Goal: Navigation & Orientation: Find specific page/section

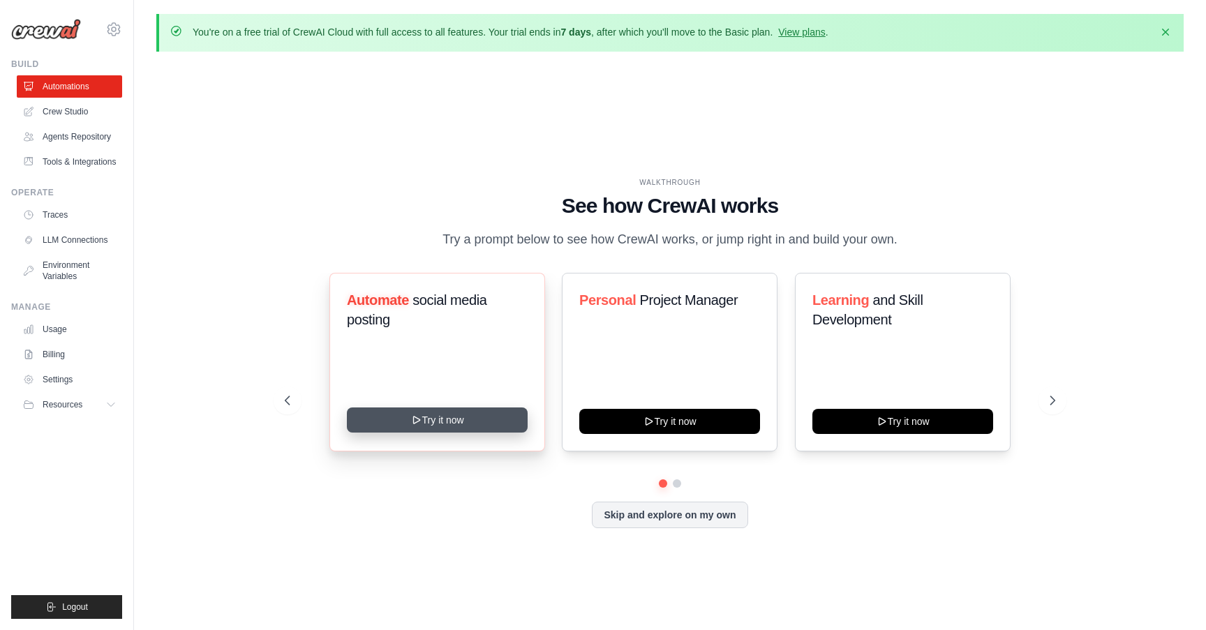
click at [404, 417] on button "Try it now" at bounding box center [437, 420] width 181 height 25
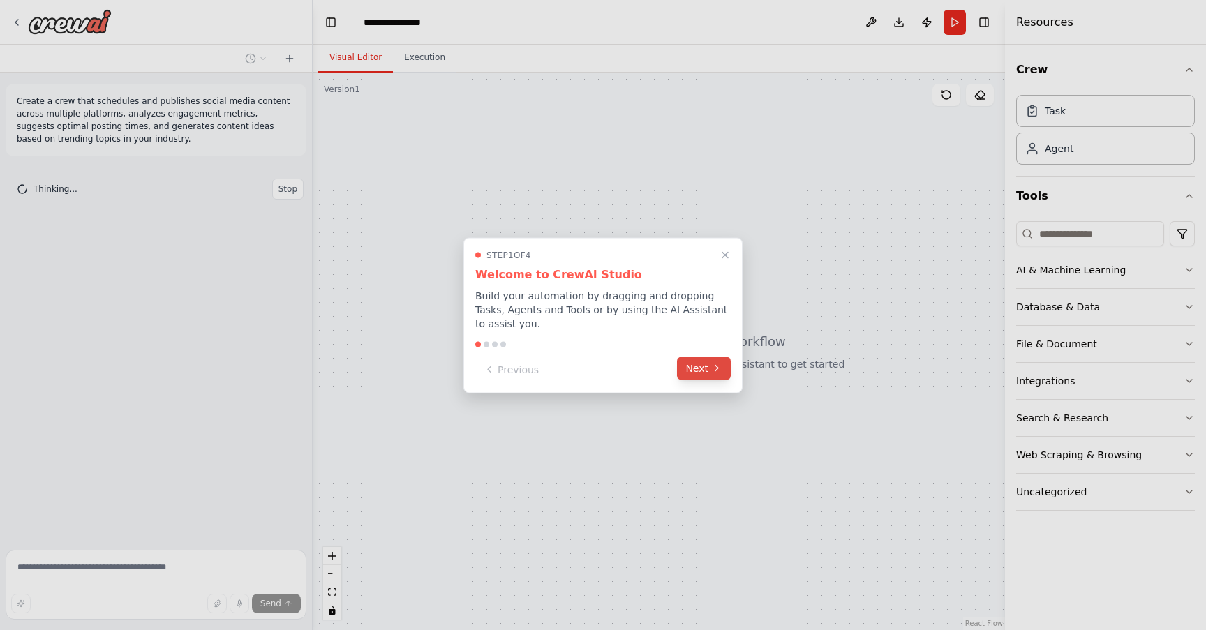
click at [709, 363] on button "Next" at bounding box center [704, 368] width 54 height 23
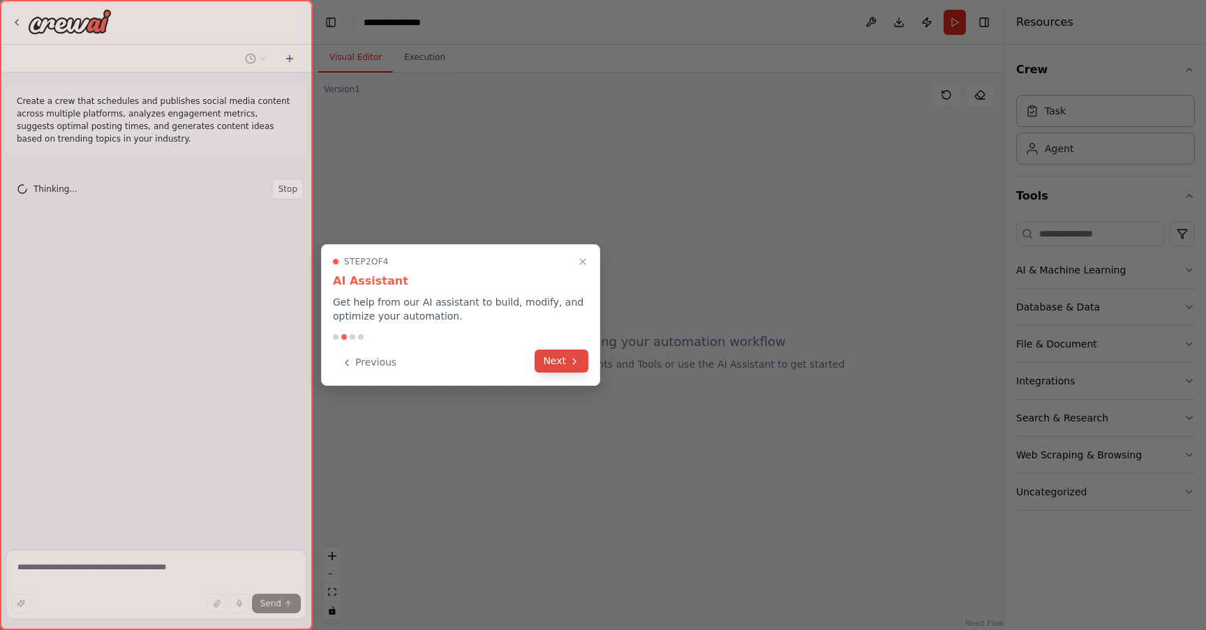
click at [571, 363] on icon at bounding box center [574, 361] width 11 height 11
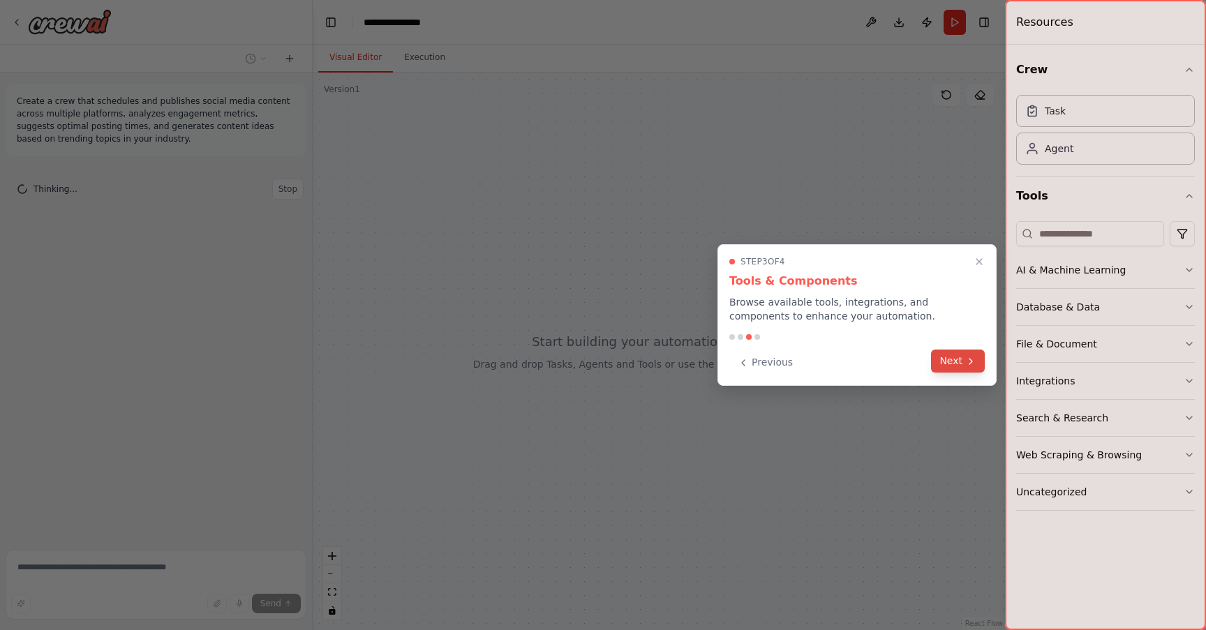
click at [956, 355] on button "Next" at bounding box center [958, 361] width 54 height 23
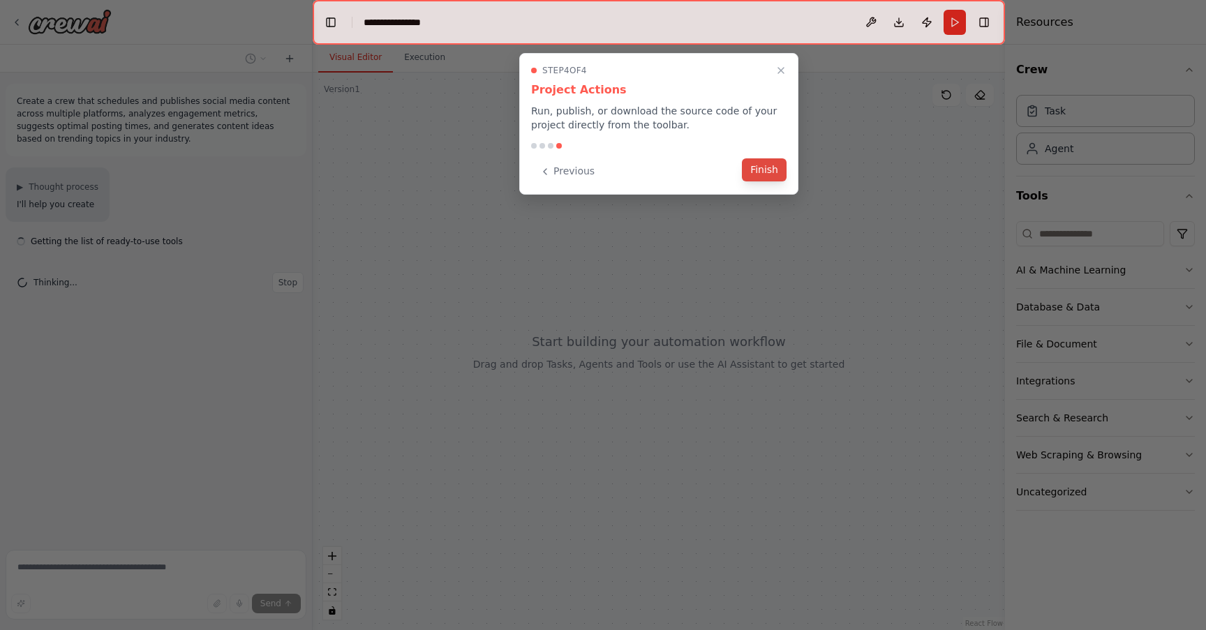
click at [759, 158] on button "Finish" at bounding box center [764, 169] width 45 height 23
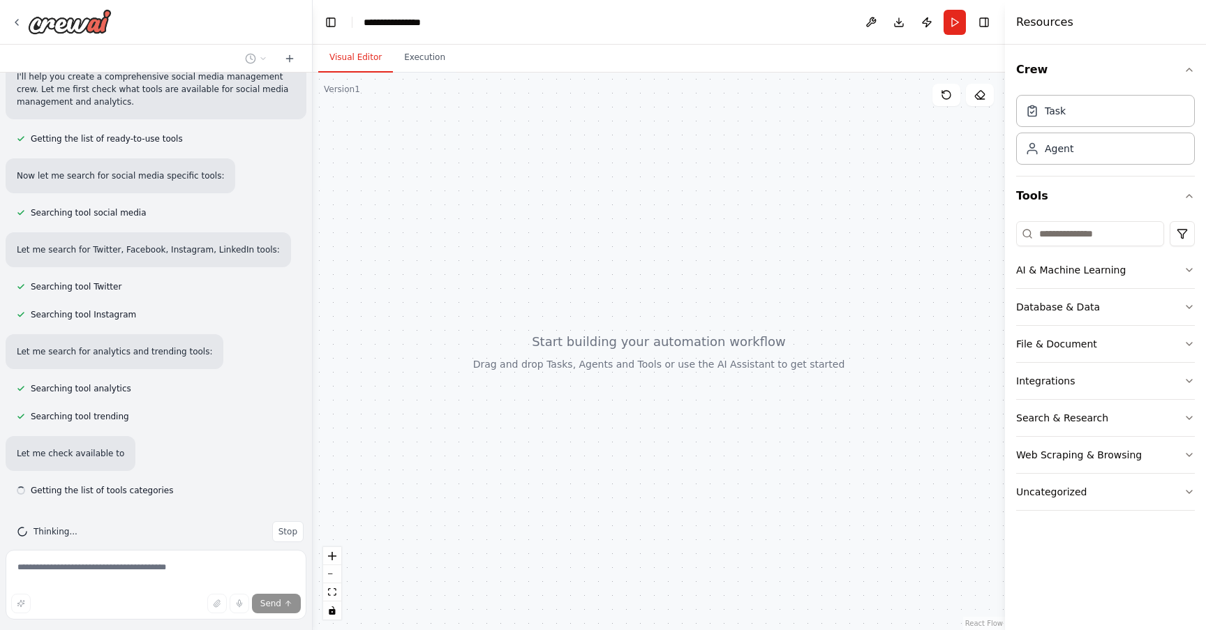
scroll to position [147, 0]
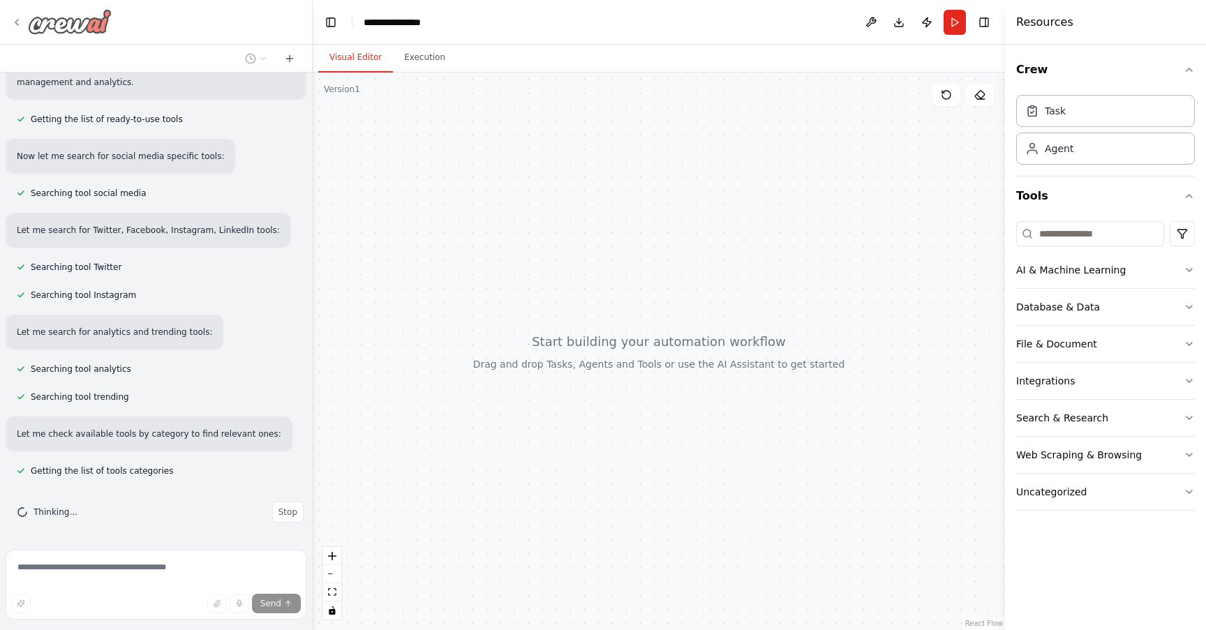
click at [18, 22] on icon at bounding box center [16, 22] width 11 height 11
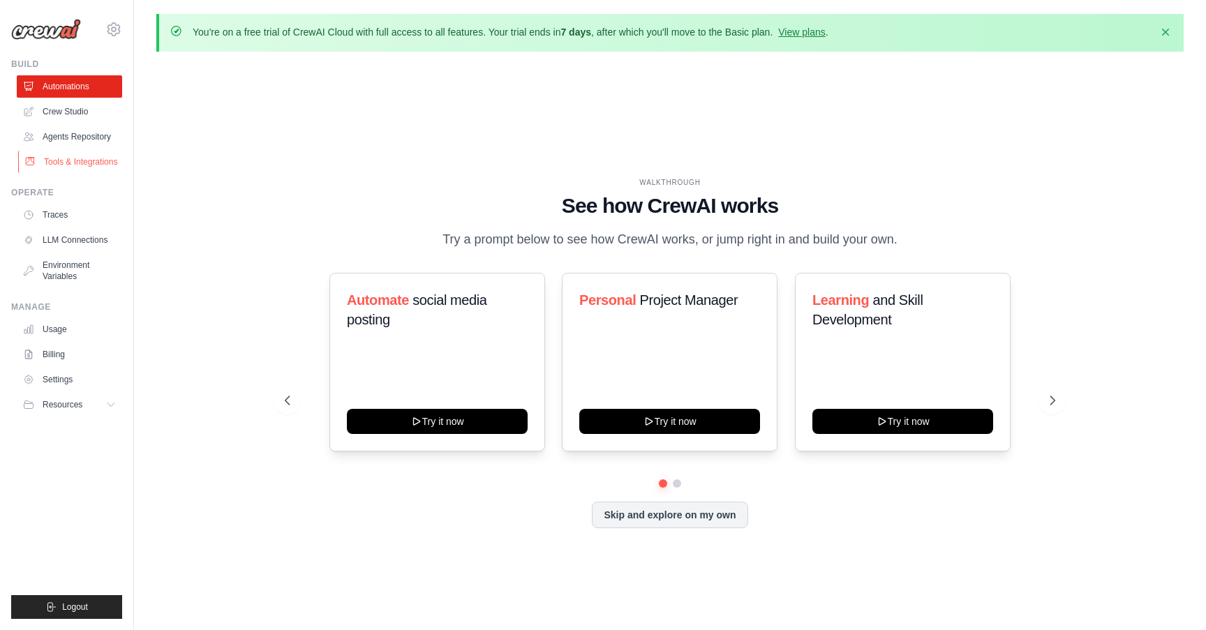
click at [68, 158] on link "Tools & Integrations" at bounding box center [70, 162] width 105 height 22
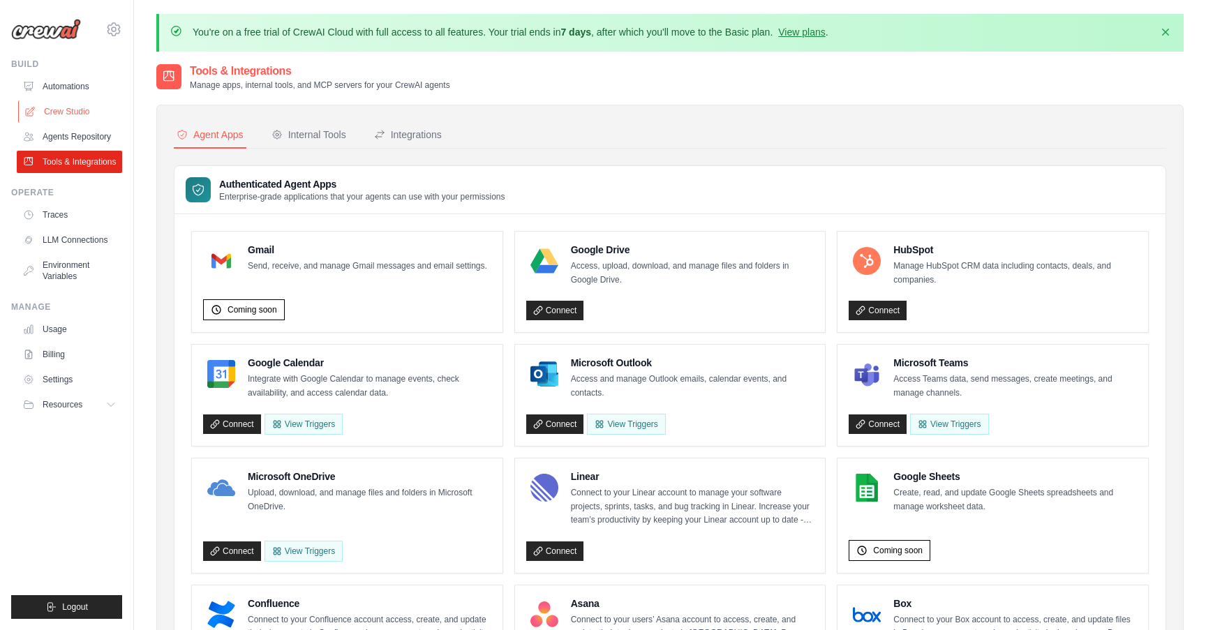
click at [76, 107] on link "Crew Studio" at bounding box center [70, 112] width 105 height 22
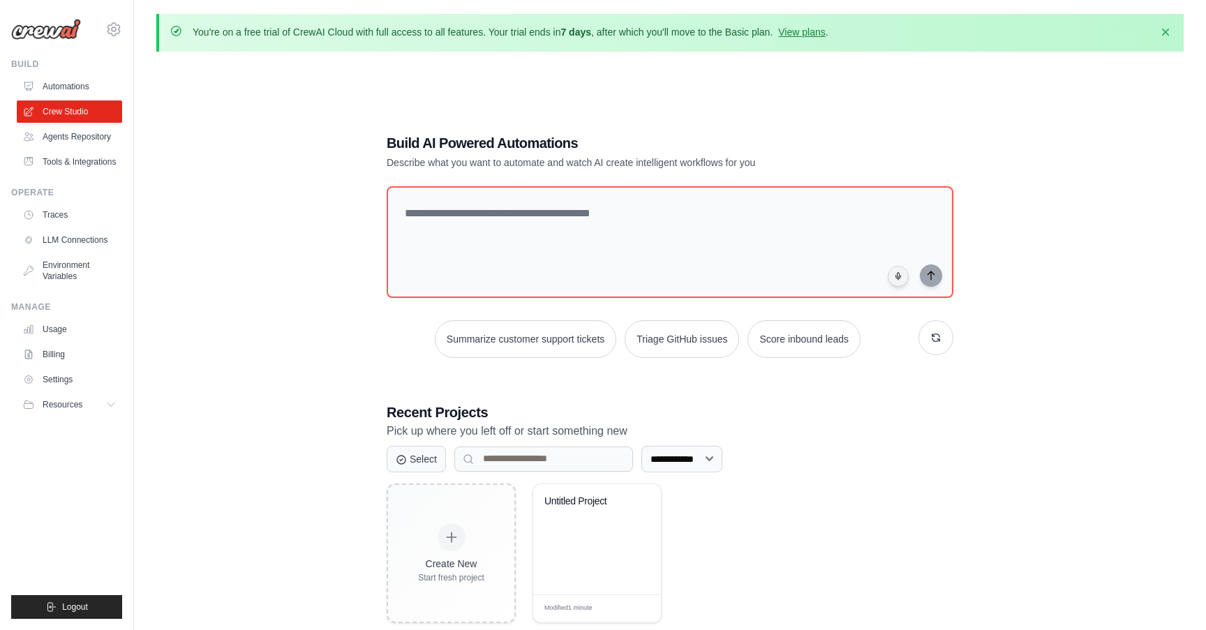
click at [57, 22] on img at bounding box center [46, 29] width 70 height 21
click at [108, 23] on icon at bounding box center [113, 29] width 17 height 17
click at [29, 29] on img at bounding box center [46, 29] width 70 height 21
click at [825, 31] on link "View plans" at bounding box center [801, 32] width 47 height 11
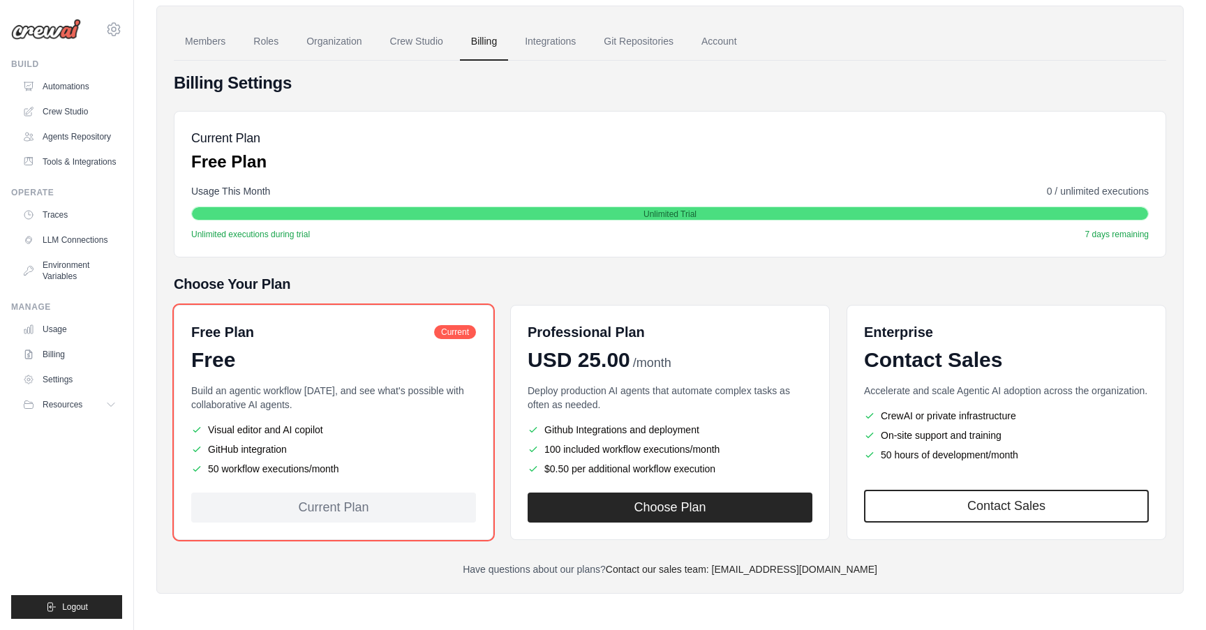
scroll to position [98, 0]
